Goal: Communication & Community: Participate in discussion

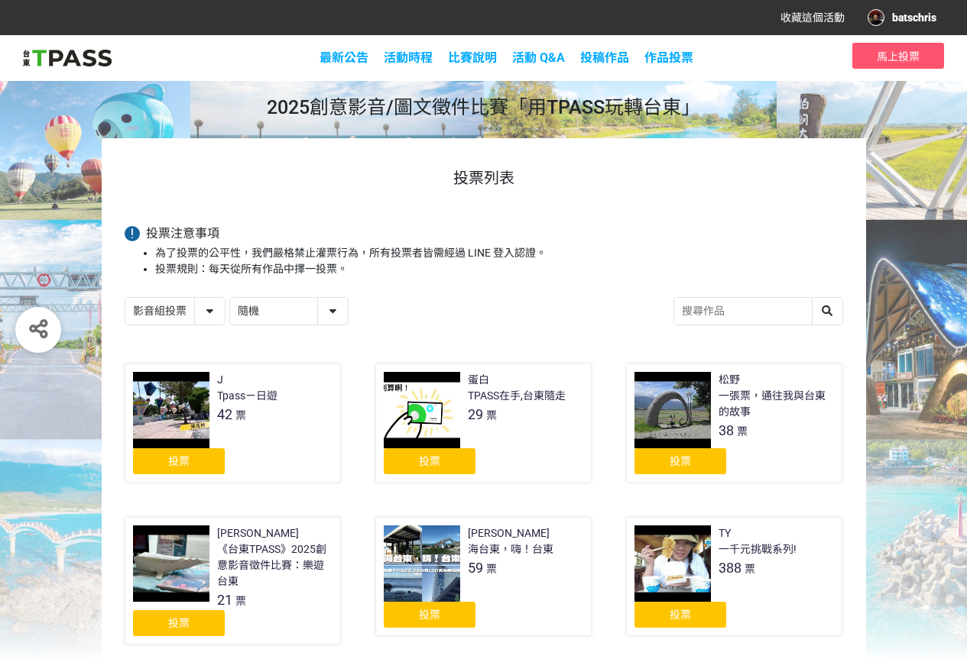
click at [333, 313] on select "隨機 作品 - 由新到舊 作品 - 由舊到新 票數 - 由多到少 票數 - 由少到多" at bounding box center [289, 311] width 118 height 27
select select "vote"
click at [230, 299] on select "隨機 作品 - 由新到舊 作品 - 由舊到新 票數 - 由多到少 票數 - 由少到多" at bounding box center [289, 311] width 118 height 27
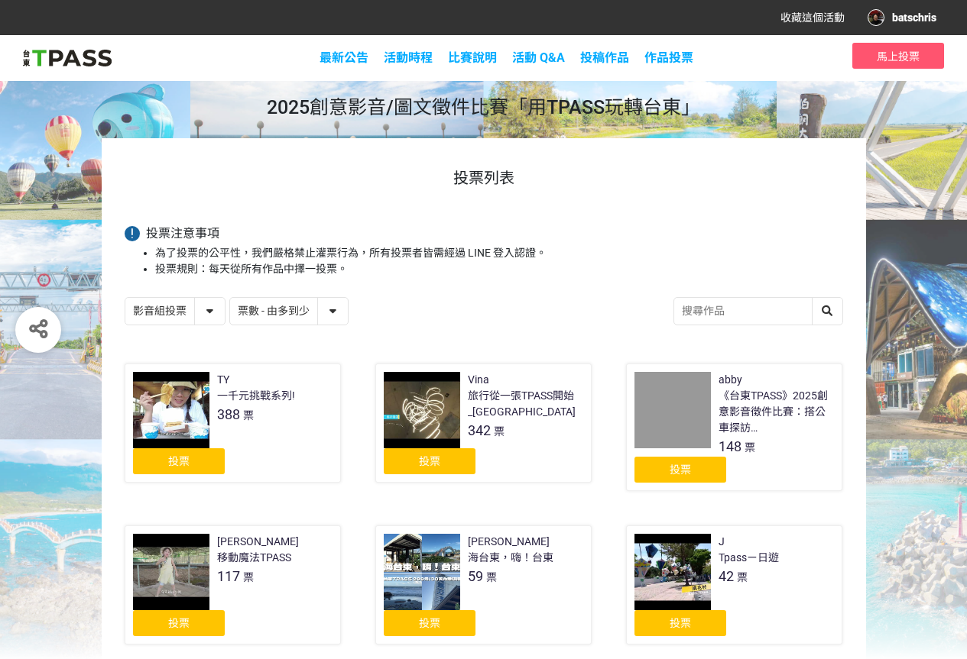
click at [449, 461] on div "投票" at bounding box center [430, 462] width 92 height 26
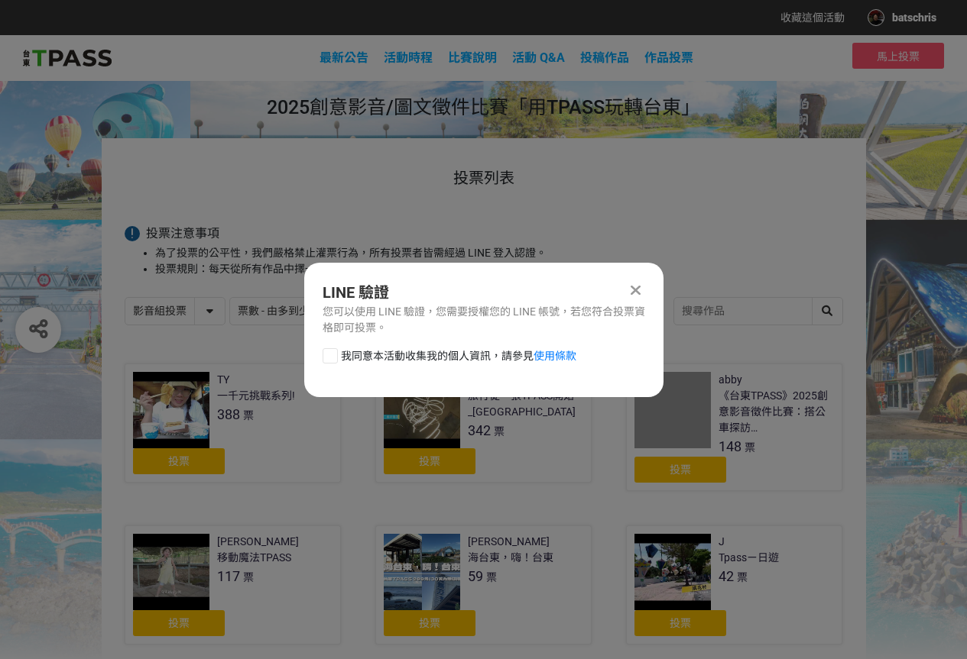
click at [421, 354] on span "我同意本活動收集我的個人資訊，請參見 使用條款" at bounding box center [458, 356] width 235 height 16
click at [333, 354] on input "我同意本活動收集我的個人資訊，請參見 使用條款" at bounding box center [328, 356] width 10 height 10
checkbox input "false"
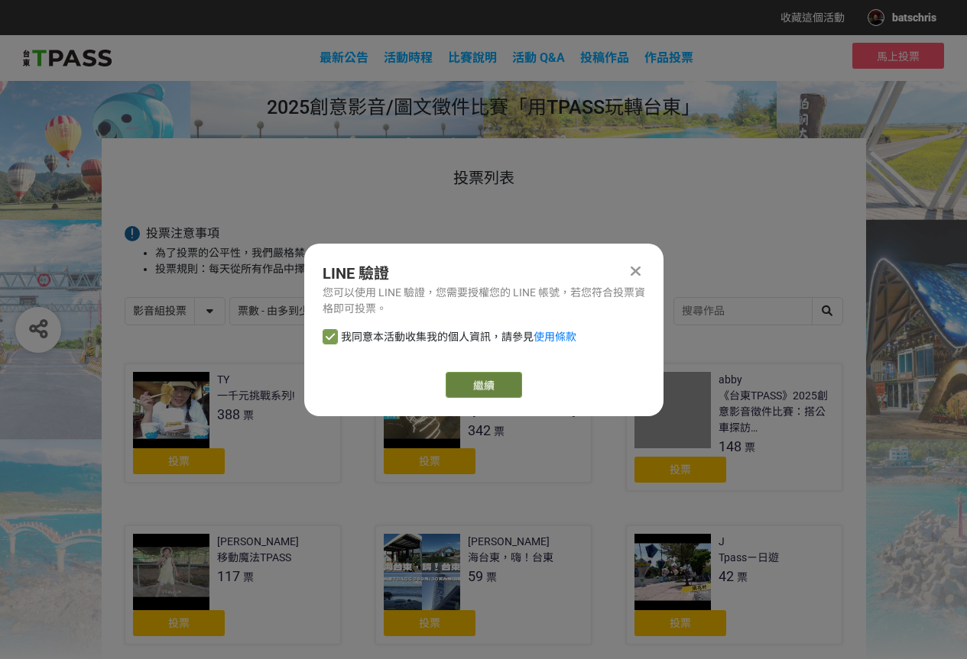
click at [466, 379] on link "繼續" at bounding box center [483, 385] width 76 height 26
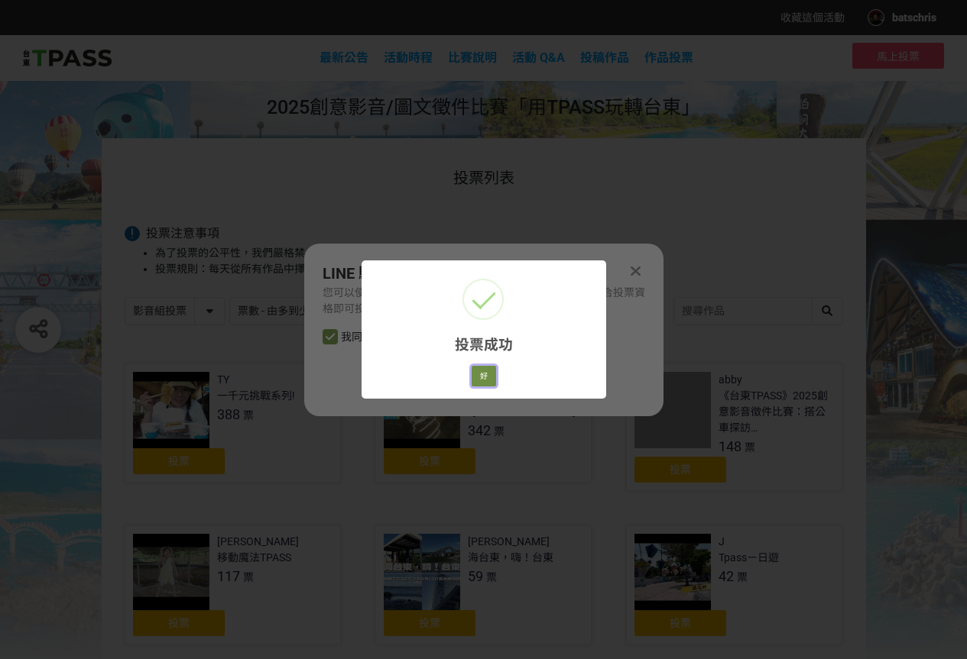
click at [481, 374] on button "好" at bounding box center [483, 376] width 24 height 21
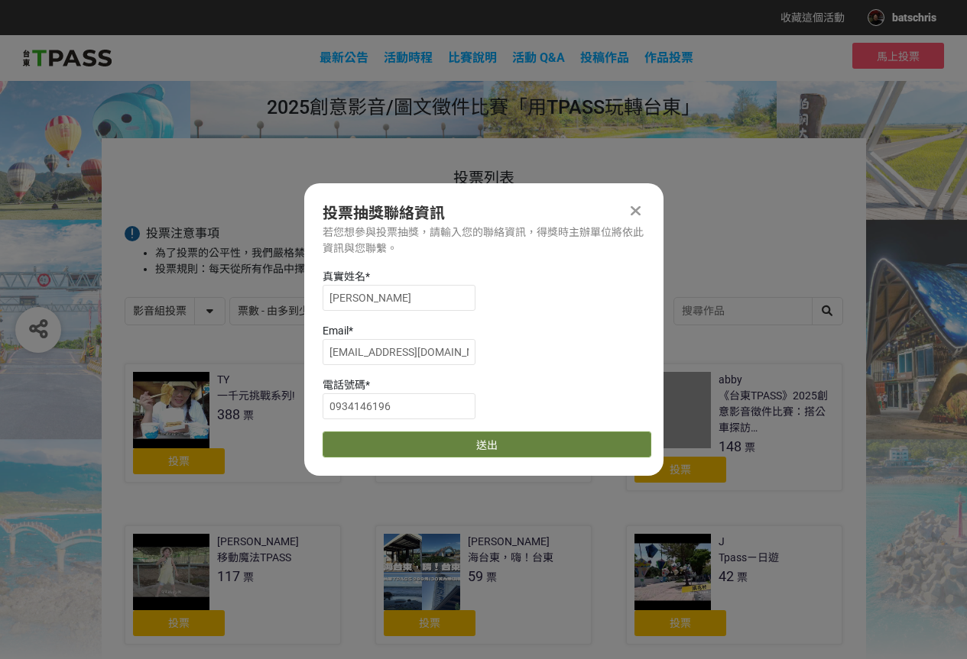
click at [471, 444] on button "送出" at bounding box center [486, 445] width 329 height 26
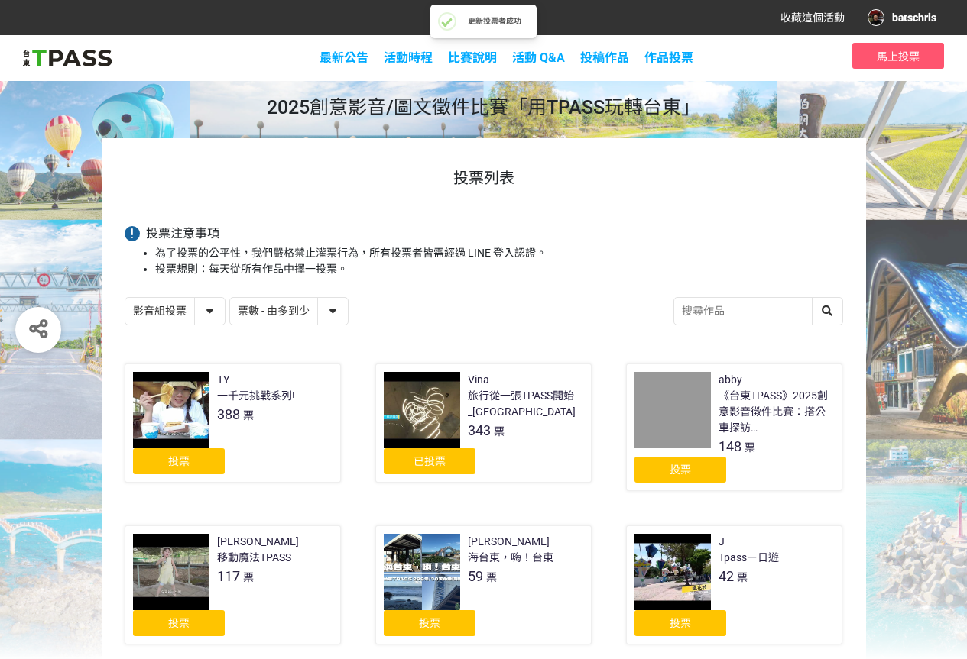
click at [207, 311] on select "影音組投票 圖文組投票" at bounding box center [174, 311] width 99 height 27
select select "13139"
click at [125, 299] on select "影音組投票 圖文組投票" at bounding box center [174, 311] width 99 height 27
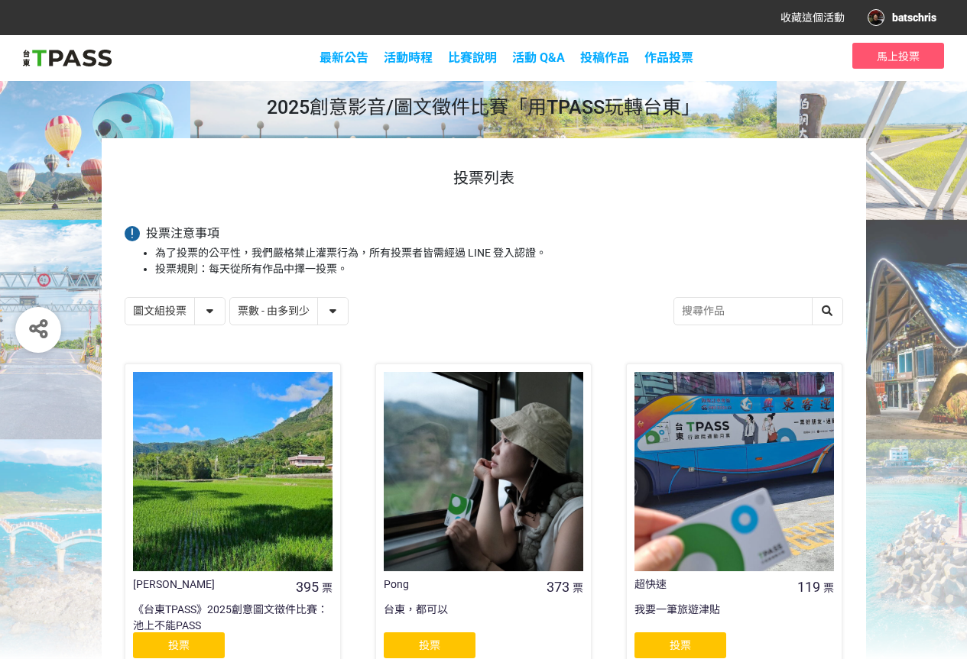
scroll to position [254, 0]
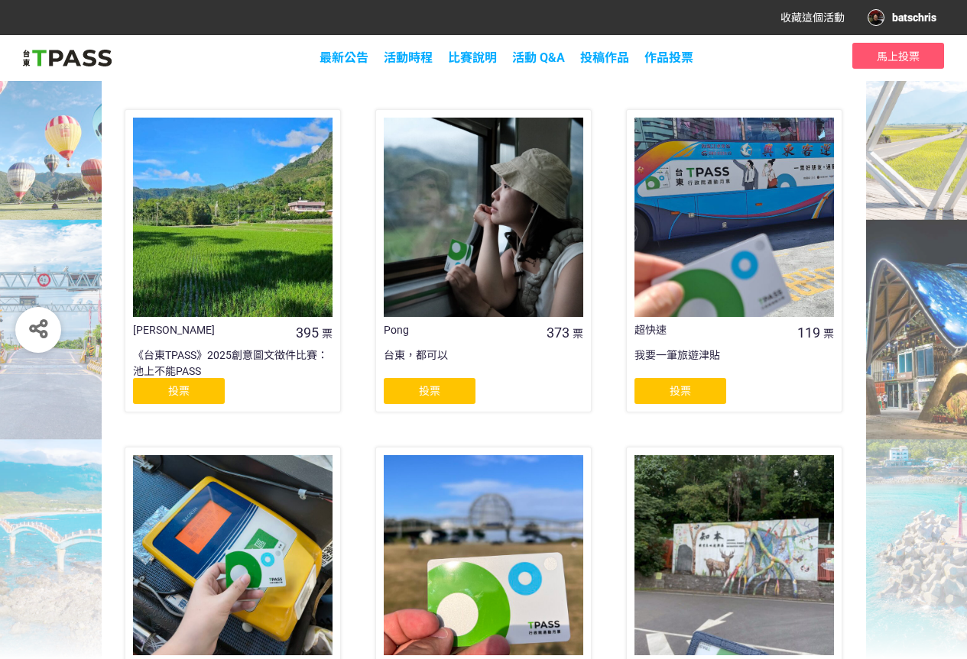
click at [435, 386] on span "投票" at bounding box center [429, 391] width 21 height 12
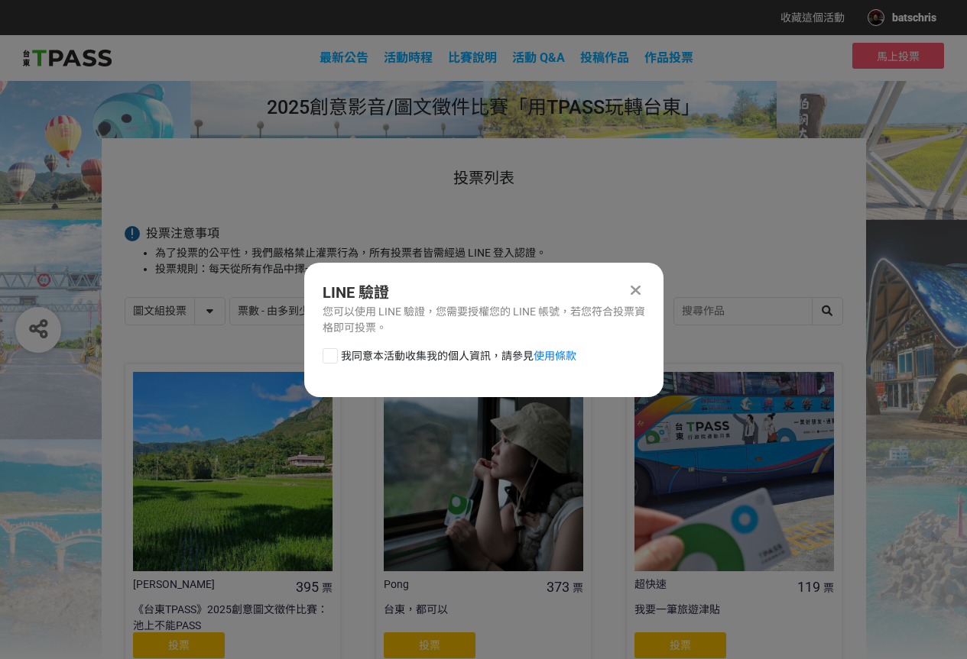
scroll to position [0, 0]
click at [445, 361] on span "我同意本活動收集我的個人資訊，請參見 使用條款" at bounding box center [458, 356] width 235 height 16
click at [333, 361] on input "我同意本活動收集我的個人資訊，請參見 使用條款" at bounding box center [328, 356] width 10 height 10
checkbox input "false"
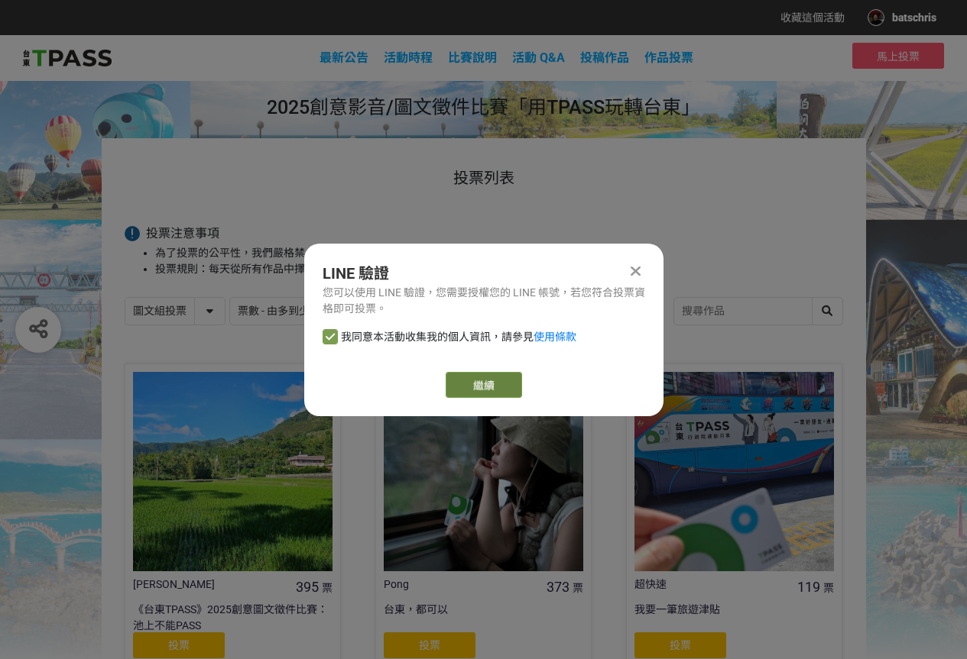
click at [457, 377] on link "繼續" at bounding box center [483, 385] width 76 height 26
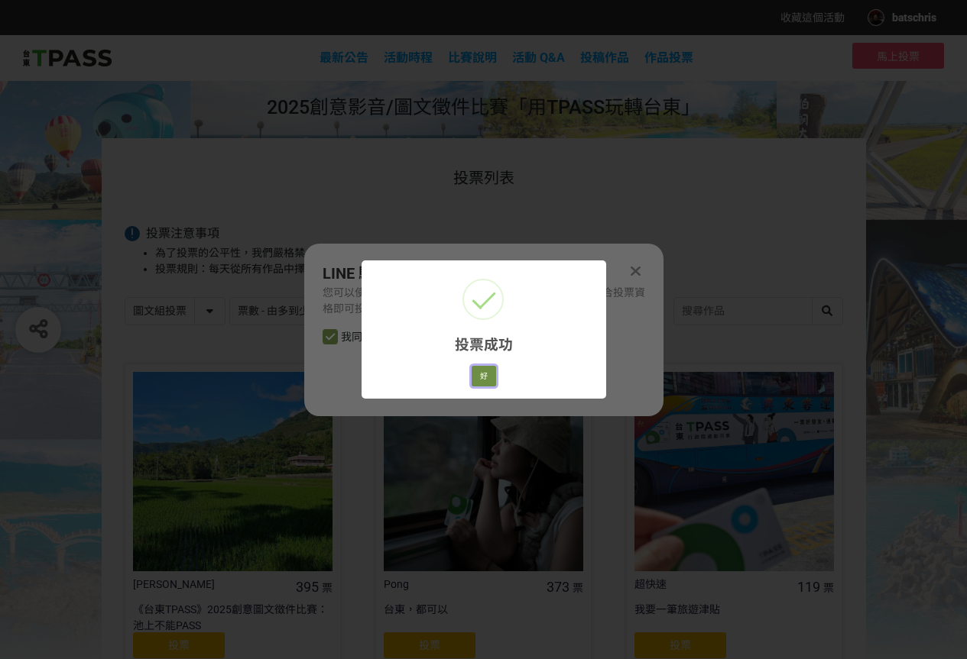
click at [486, 376] on button "好" at bounding box center [483, 376] width 24 height 21
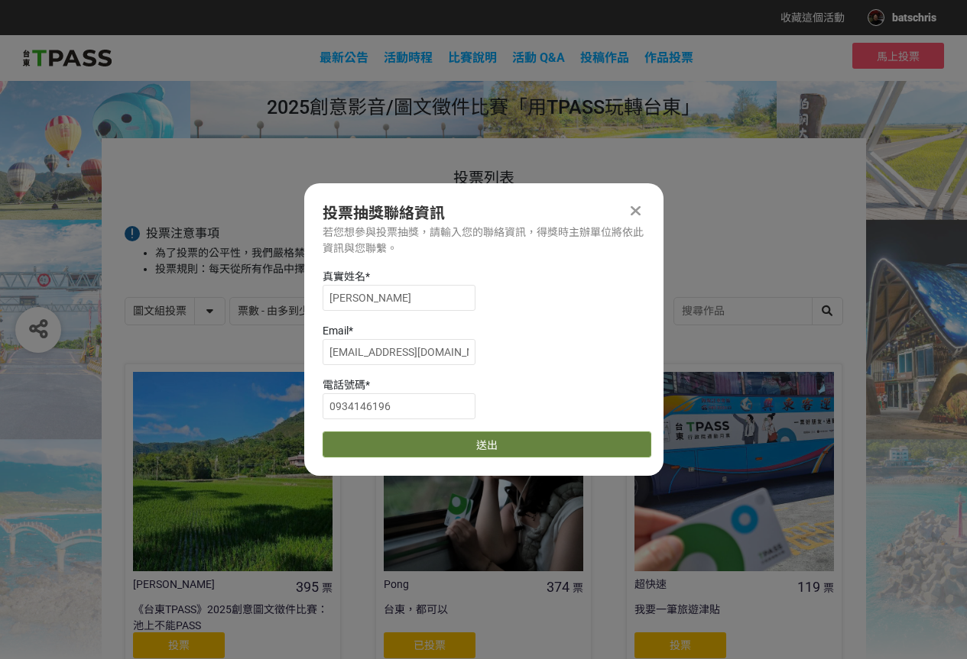
click at [498, 439] on button "送出" at bounding box center [486, 445] width 329 height 26
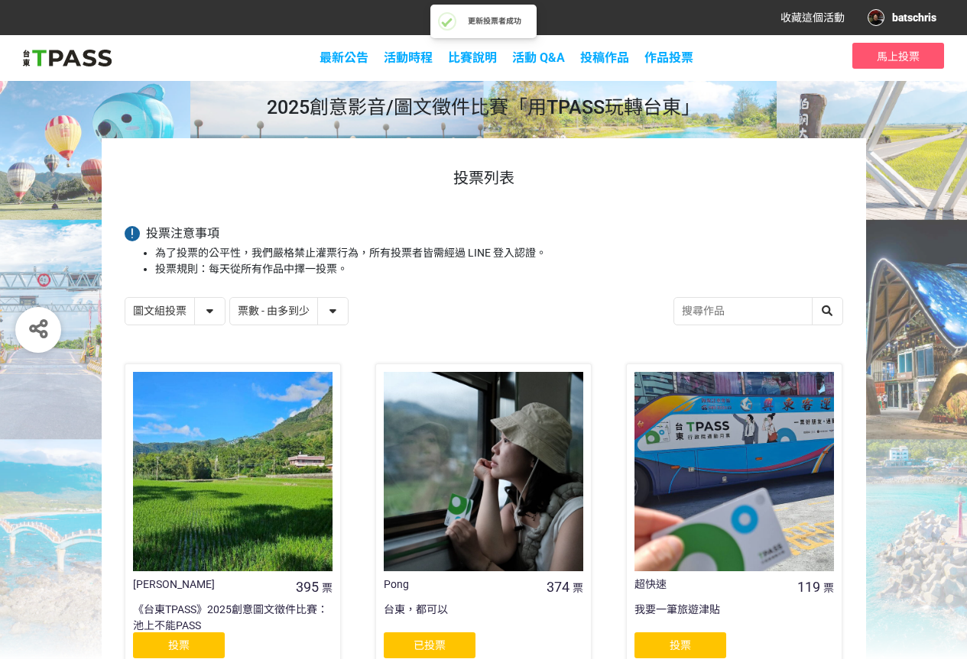
scroll to position [254, 0]
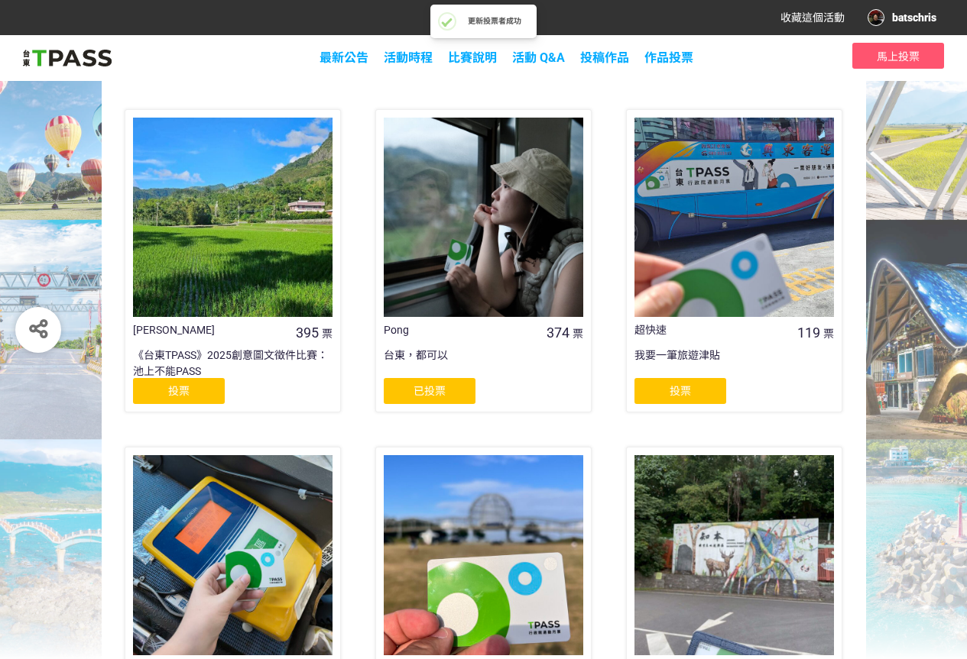
click at [701, 394] on div "投票" at bounding box center [680, 391] width 92 height 26
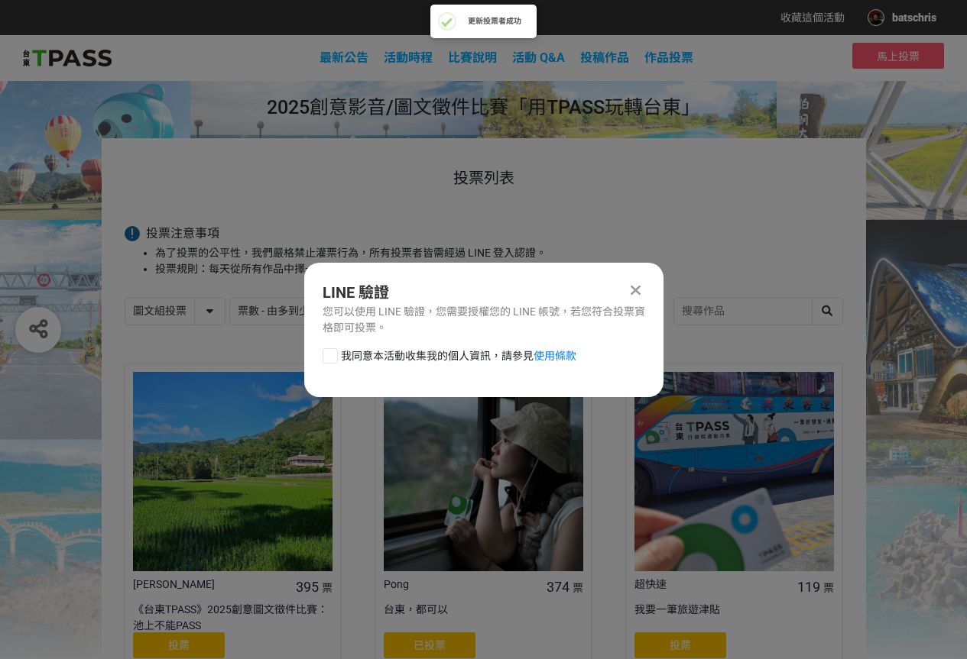
scroll to position [0, 0]
click at [506, 356] on span "我同意本活動收集我的個人資訊，請參見 使用條款" at bounding box center [458, 356] width 235 height 16
click at [452, 358] on span "我同意本活動收集我的個人資訊，請參見 使用條款" at bounding box center [458, 356] width 235 height 16
click at [333, 358] on input "我同意本活動收集我的個人資訊，請參見 使用條款" at bounding box center [328, 356] width 10 height 10
checkbox input "false"
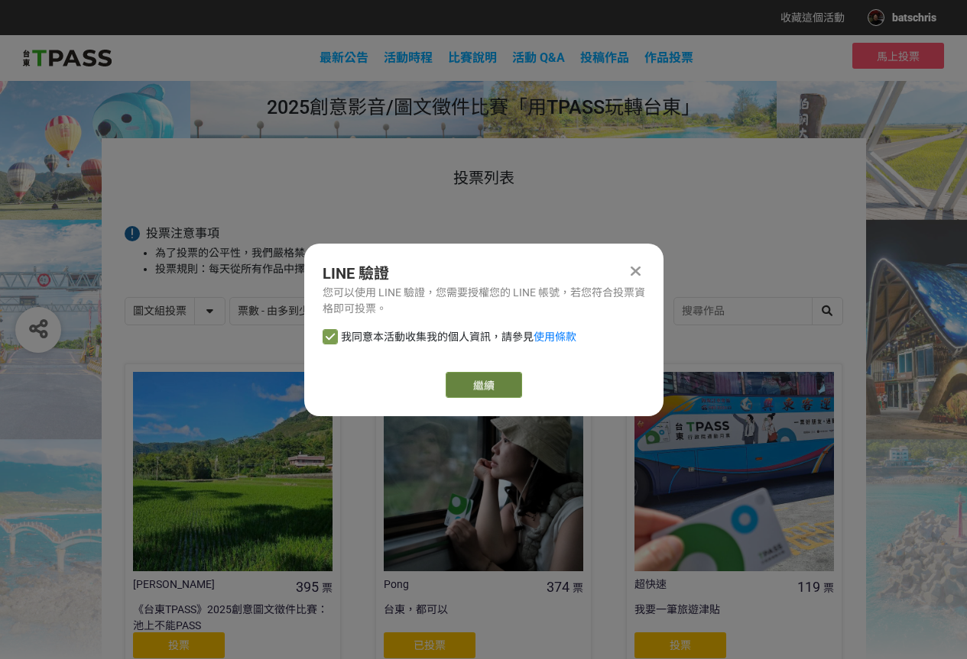
click at [463, 390] on button "繼續" at bounding box center [483, 385] width 76 height 26
